Goal: Task Accomplishment & Management: Use online tool/utility

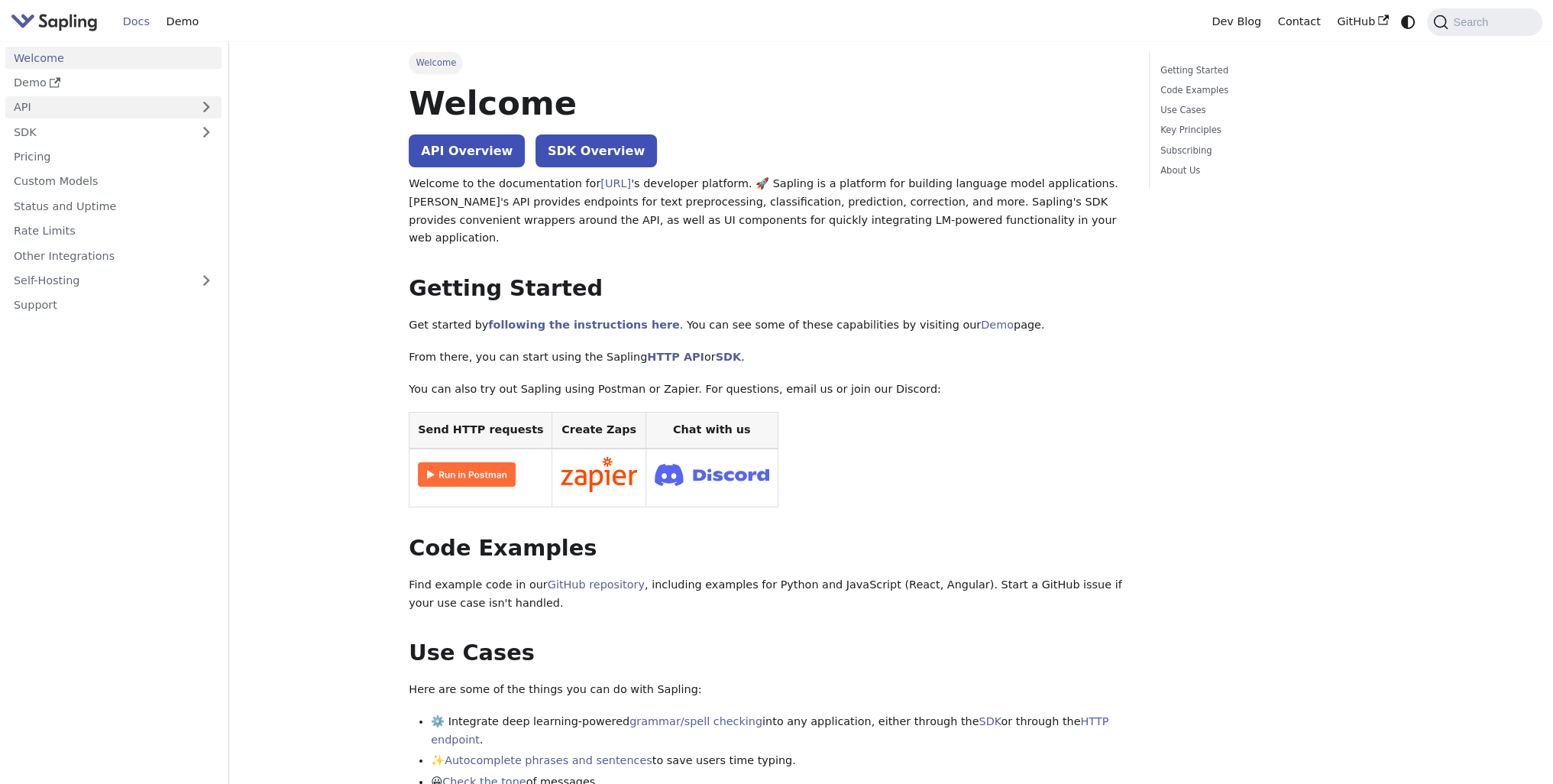
click at [167, 104] on link "API" at bounding box center [98, 108] width 185 height 22
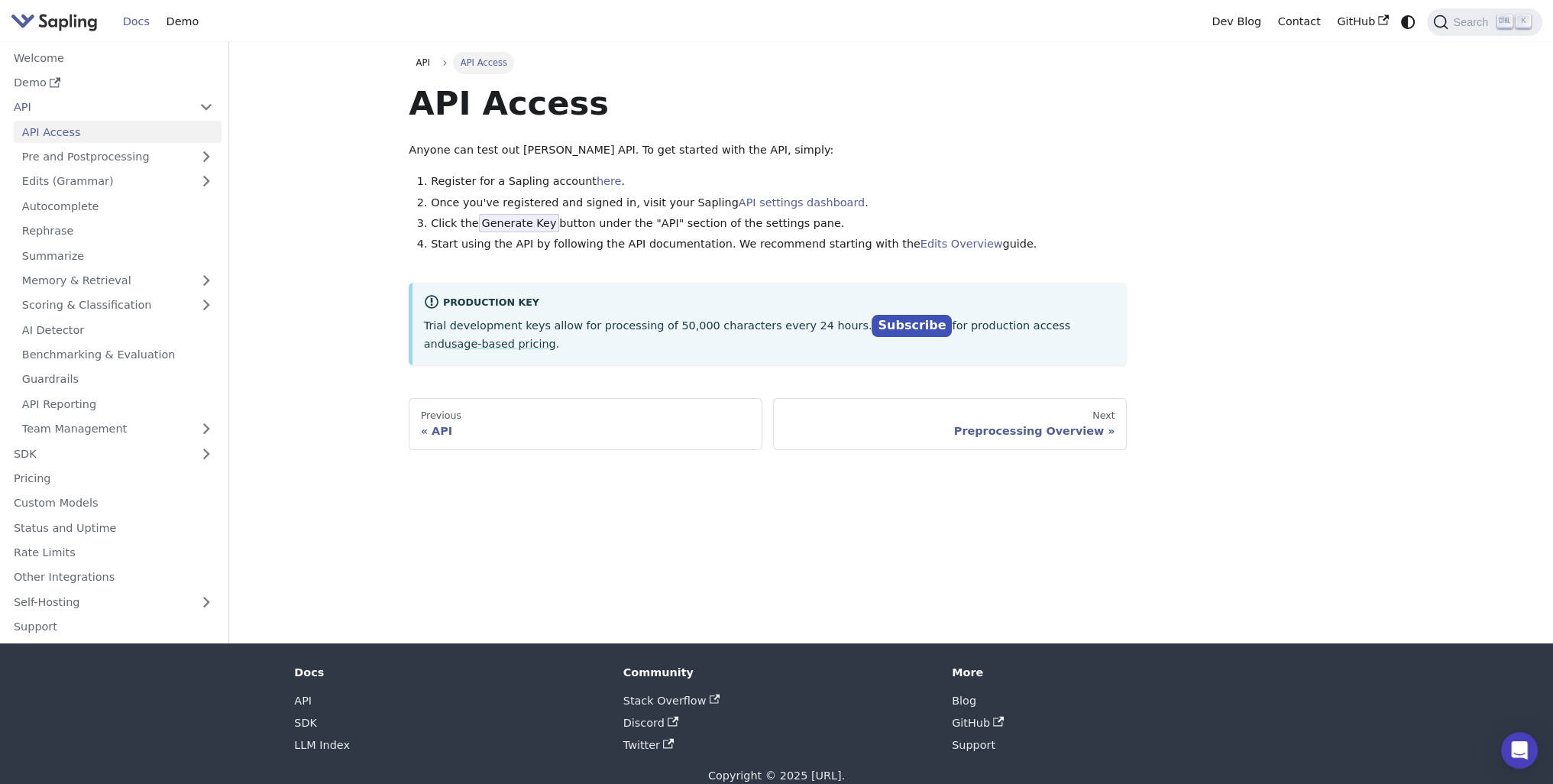
click at [531, 224] on span "Generate Key" at bounding box center [519, 222] width 81 height 18
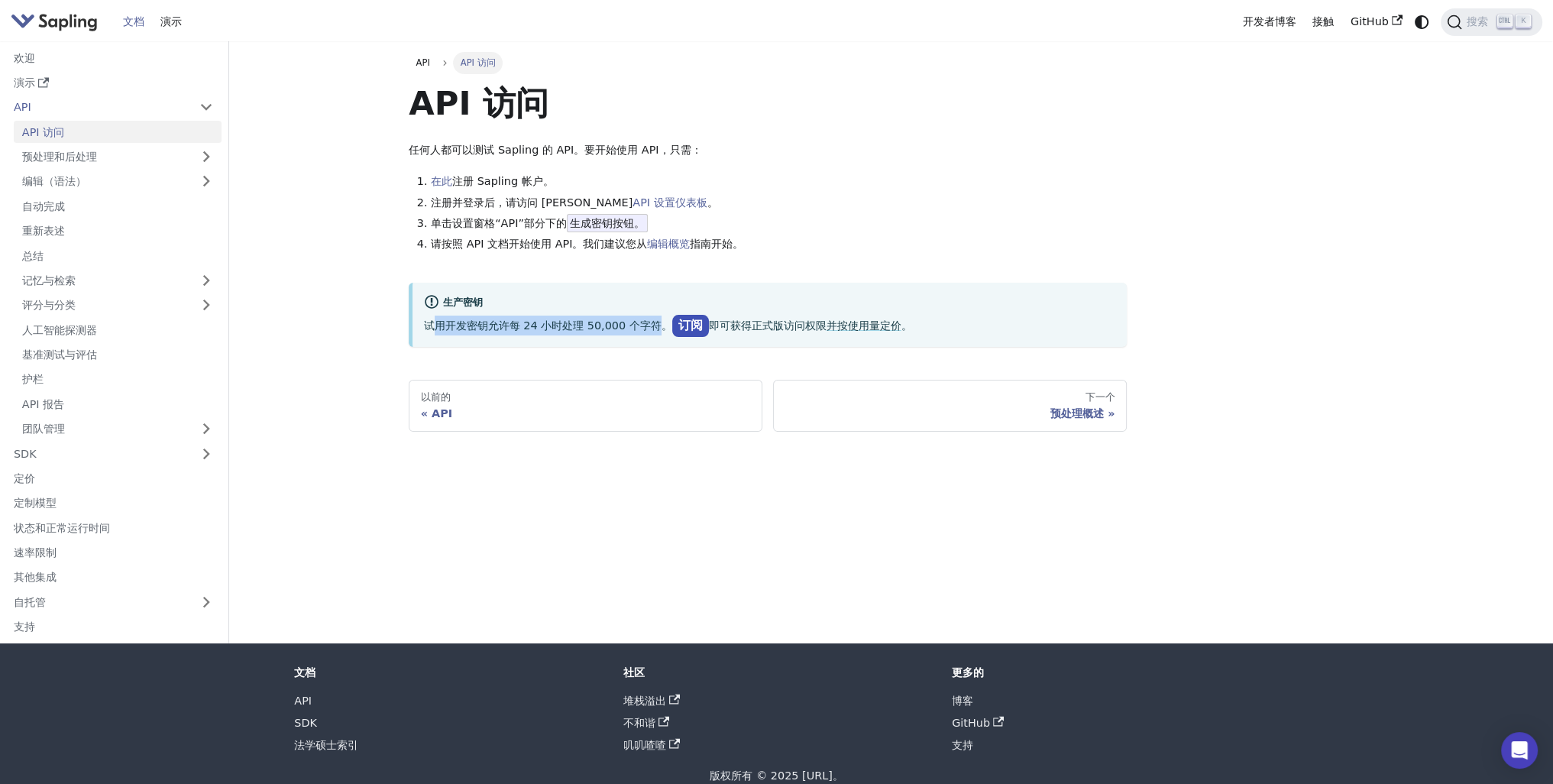
drag, startPoint x: 431, startPoint y: 327, endPoint x: 660, endPoint y: 325, distance: 229.0
click at [660, 325] on font "试用开发密钥允许每 24 小时处理 50,000 个字符。" at bounding box center [547, 325] width 248 height 12
click at [580, 309] on div "生产密钥" at bounding box center [770, 303] width 692 height 18
click at [437, 178] on font "在此" at bounding box center [441, 181] width 22 height 12
click at [632, 200] on font "API 设置仪表板" at bounding box center [669, 202] width 74 height 12
